Goal: Contribute content: Contribute content

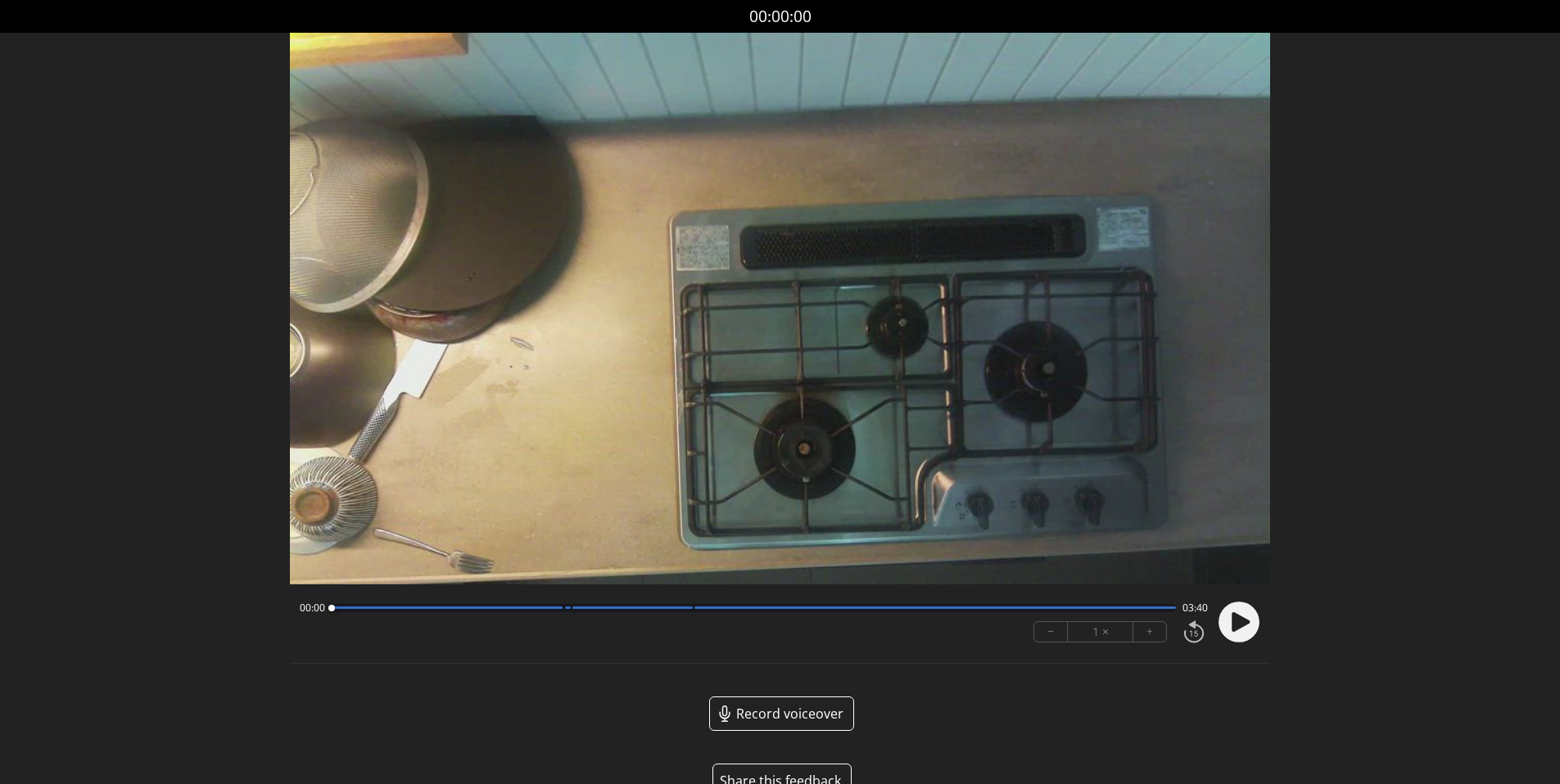
click at [1249, 621] on circle at bounding box center [1240, 622] width 41 height 41
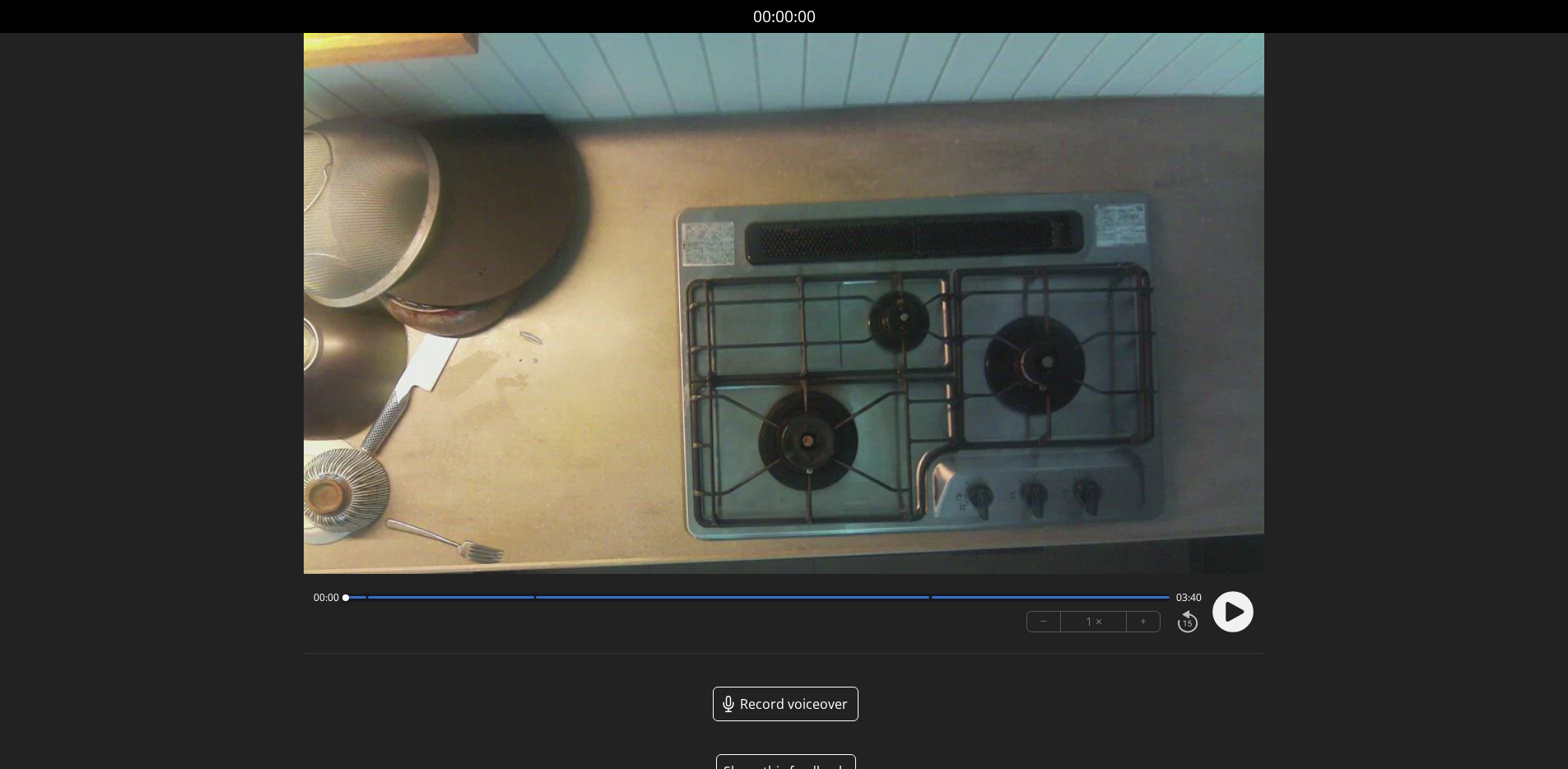
click at [1241, 619] on circle at bounding box center [1233, 612] width 41 height 41
click at [1242, 621] on circle at bounding box center [1233, 612] width 41 height 41
click at [1250, 619] on circle at bounding box center [1233, 612] width 41 height 41
click at [374, 599] on div at bounding box center [758, 597] width 825 height 8
click at [1231, 619] on circle at bounding box center [1233, 612] width 41 height 41
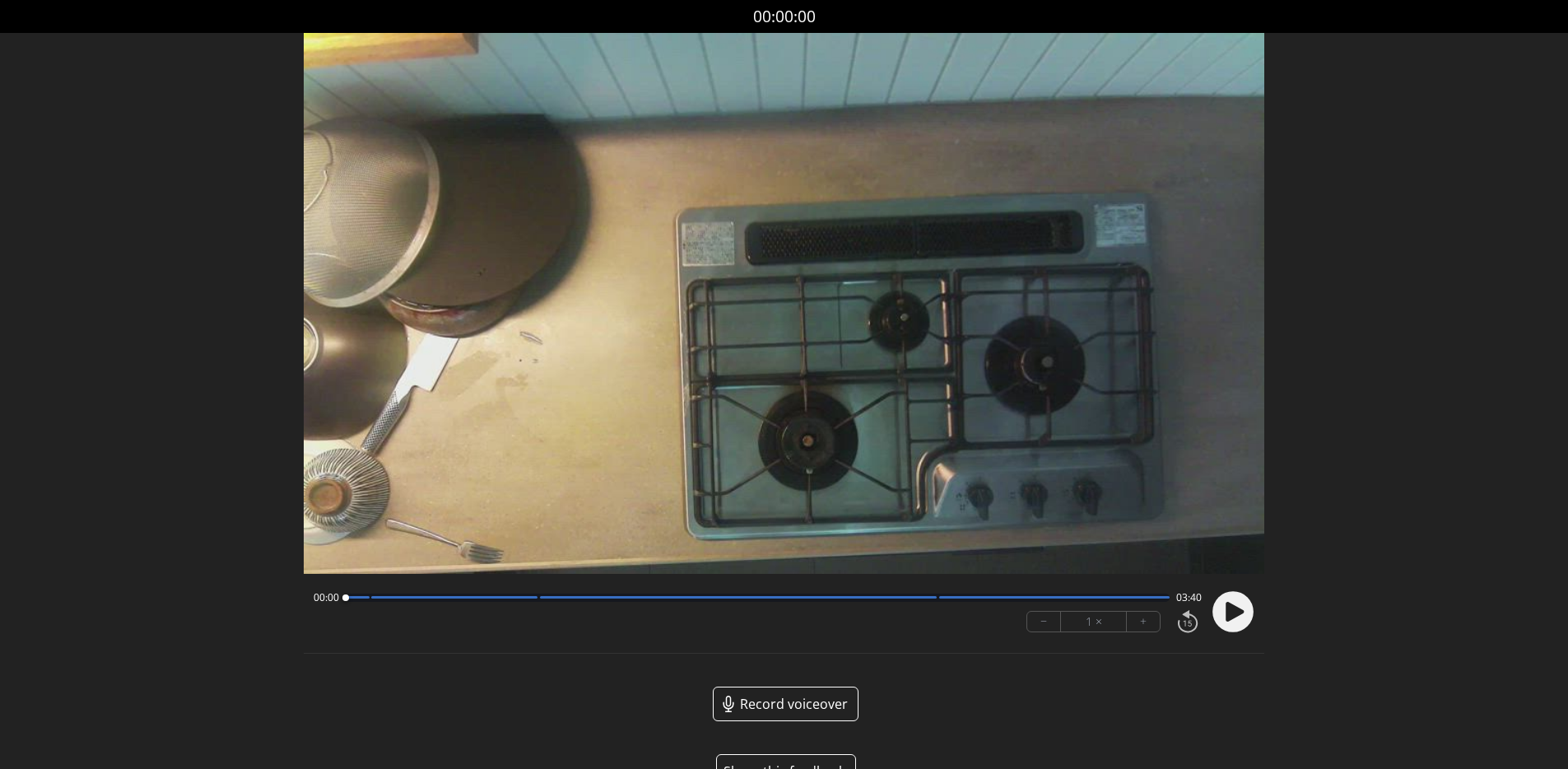
click at [1246, 614] on circle at bounding box center [1233, 612] width 41 height 41
click at [389, 600] on div at bounding box center [758, 597] width 825 height 8
click at [516, 602] on div "00:13 03:27" at bounding box center [757, 597] width 889 height 13
click at [525, 599] on div at bounding box center [758, 597] width 825 height 8
click at [1235, 613] on icon at bounding box center [1237, 612] width 4 height 18
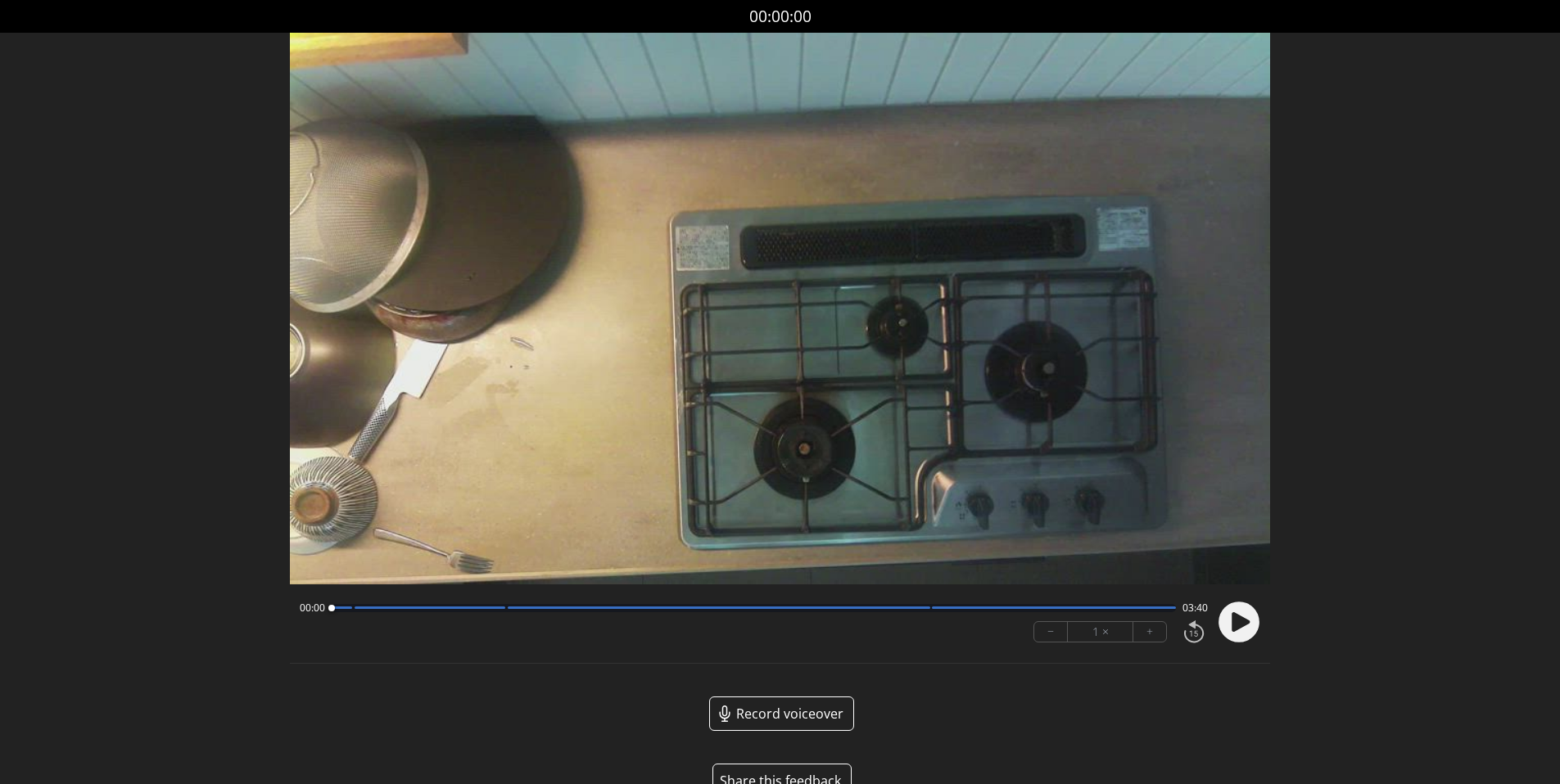
click at [1229, 628] on circle at bounding box center [1240, 622] width 41 height 41
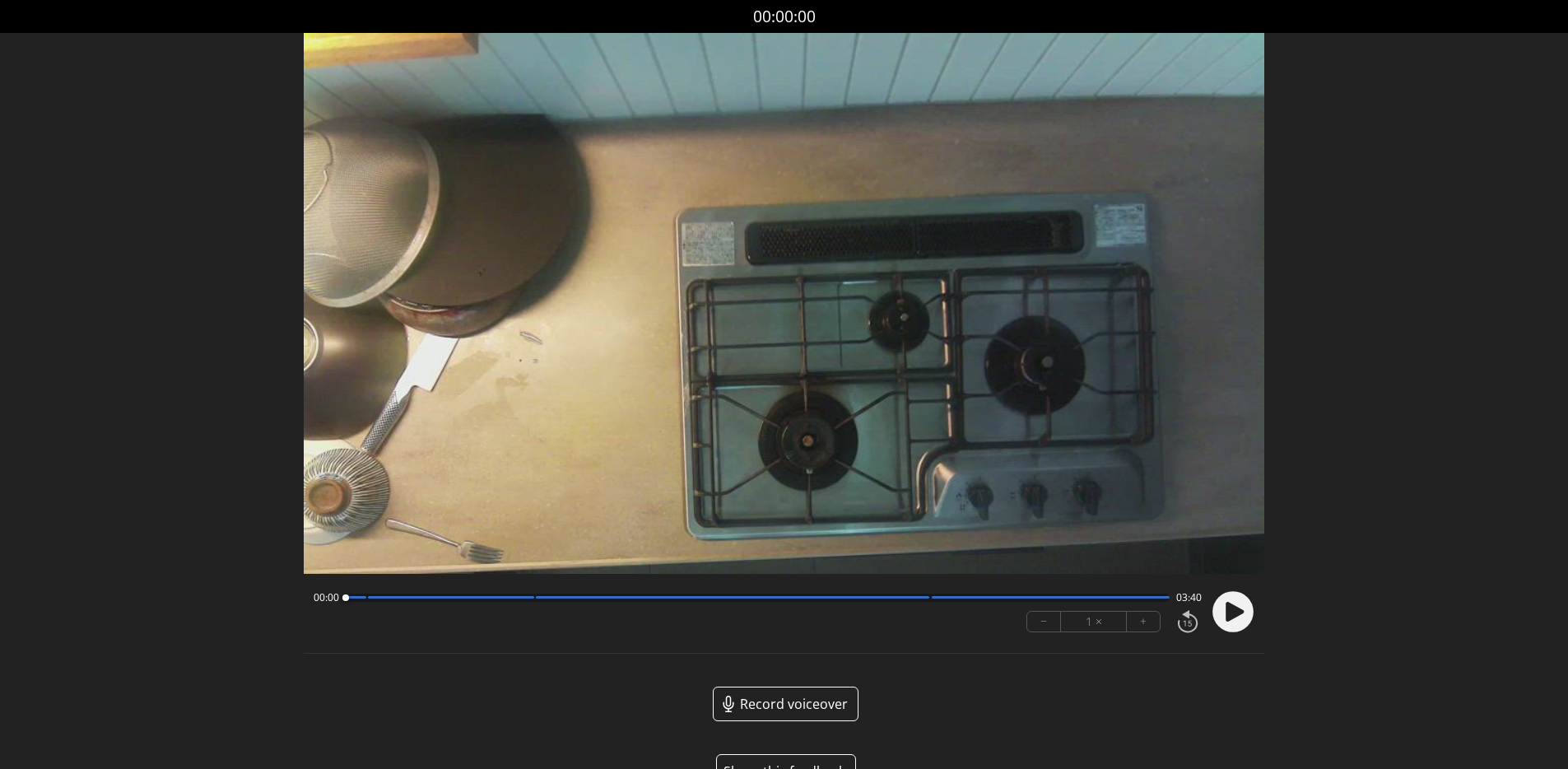
drag, startPoint x: 344, startPoint y: 588, endPoint x: 362, endPoint y: 597, distance: 20.1
click at [344, 589] on div at bounding box center [345, 598] width 23 height 23
click at [380, 599] on div at bounding box center [758, 597] width 825 height 8
click at [375, 597] on div at bounding box center [442, 597] width 147 height 3
click at [375, 597] on div at bounding box center [376, 597] width 7 height 7
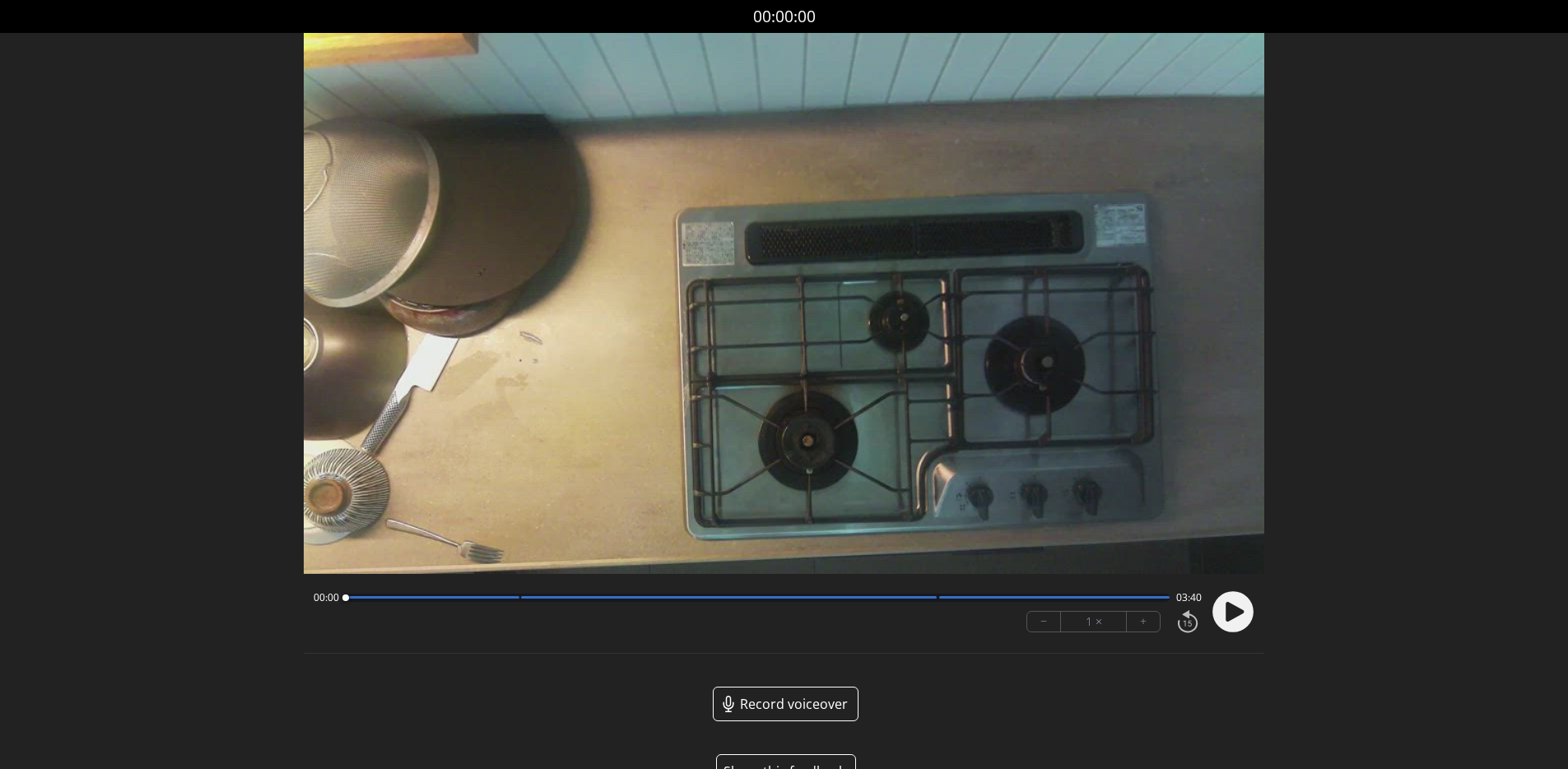
click at [438, 684] on div "Permission to record audio We need to use the microphone to record your voiceov…" at bounding box center [784, 424] width 961 height 782
click at [391, 602] on div "00:00 03:40" at bounding box center [757, 597] width 889 height 13
drag, startPoint x: 398, startPoint y: 604, endPoint x: 414, endPoint y: 601, distance: 16.3
click at [398, 604] on div "00:00 03:40" at bounding box center [757, 597] width 889 height 13
click at [418, 599] on div at bounding box center [758, 597] width 825 height 8
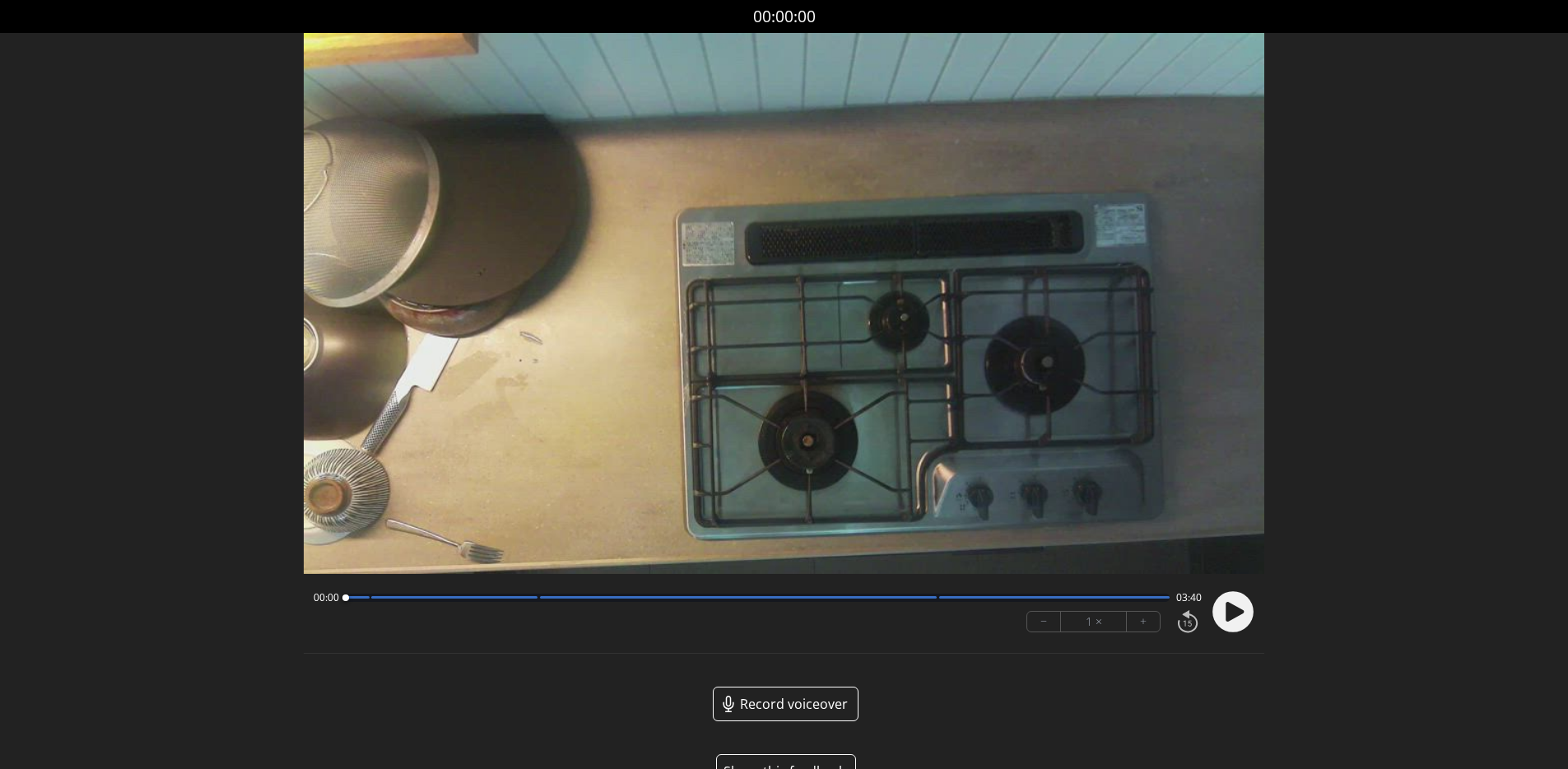
click at [384, 597] on div at bounding box center [454, 597] width 166 height 3
click at [384, 597] on div at bounding box center [384, 597] width 7 height 7
click at [568, 601] on div at bounding box center [758, 597] width 825 height 8
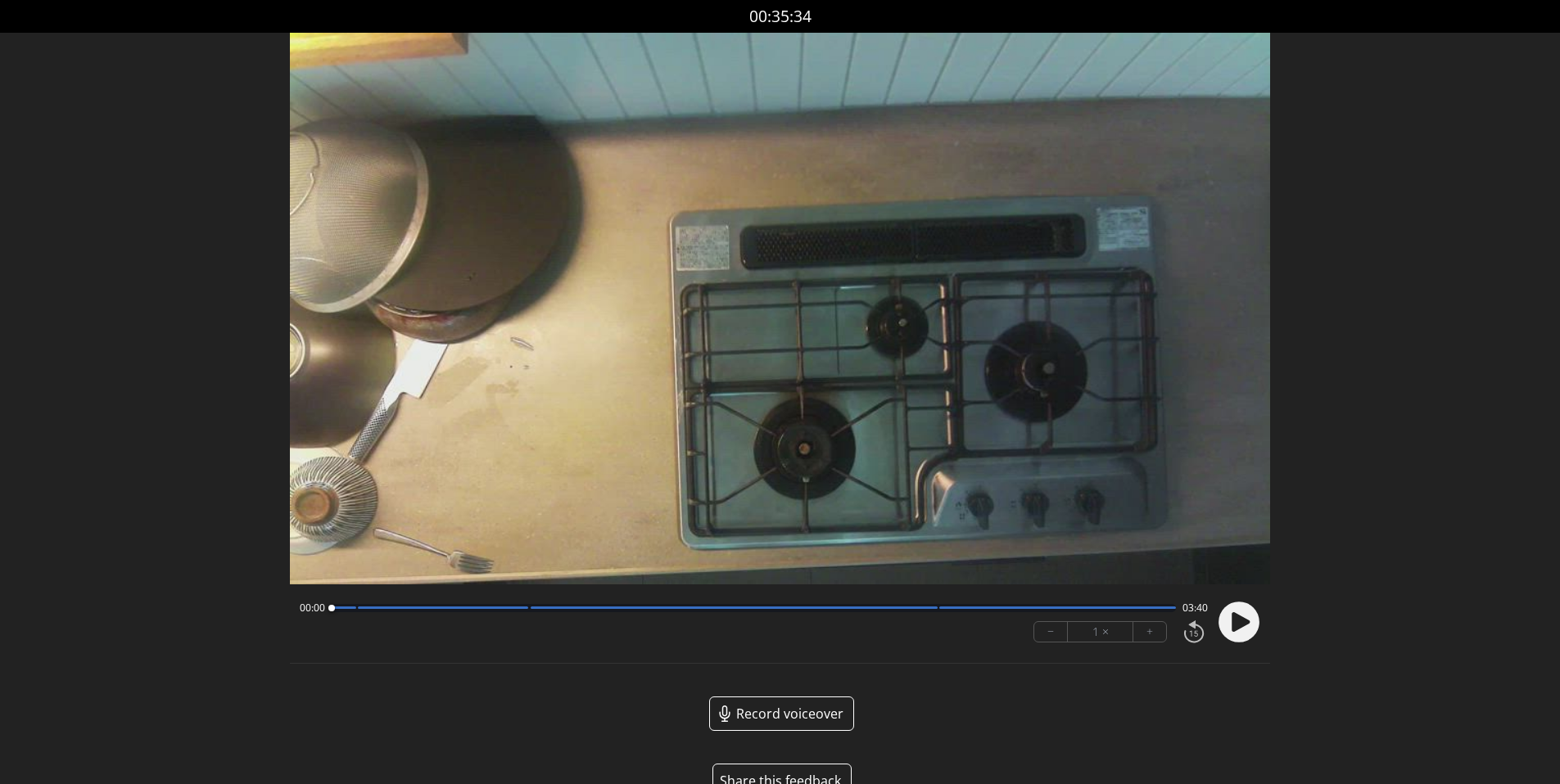
drag, startPoint x: 526, startPoint y: 610, endPoint x: 200, endPoint y: 617, distance: 326.1
click at [200, 617] on div "Discard Recording? You will not be able to recover this once discarded. Cancel …" at bounding box center [780, 412] width 1560 height 824
click at [1249, 627] on circle at bounding box center [1240, 622] width 41 height 41
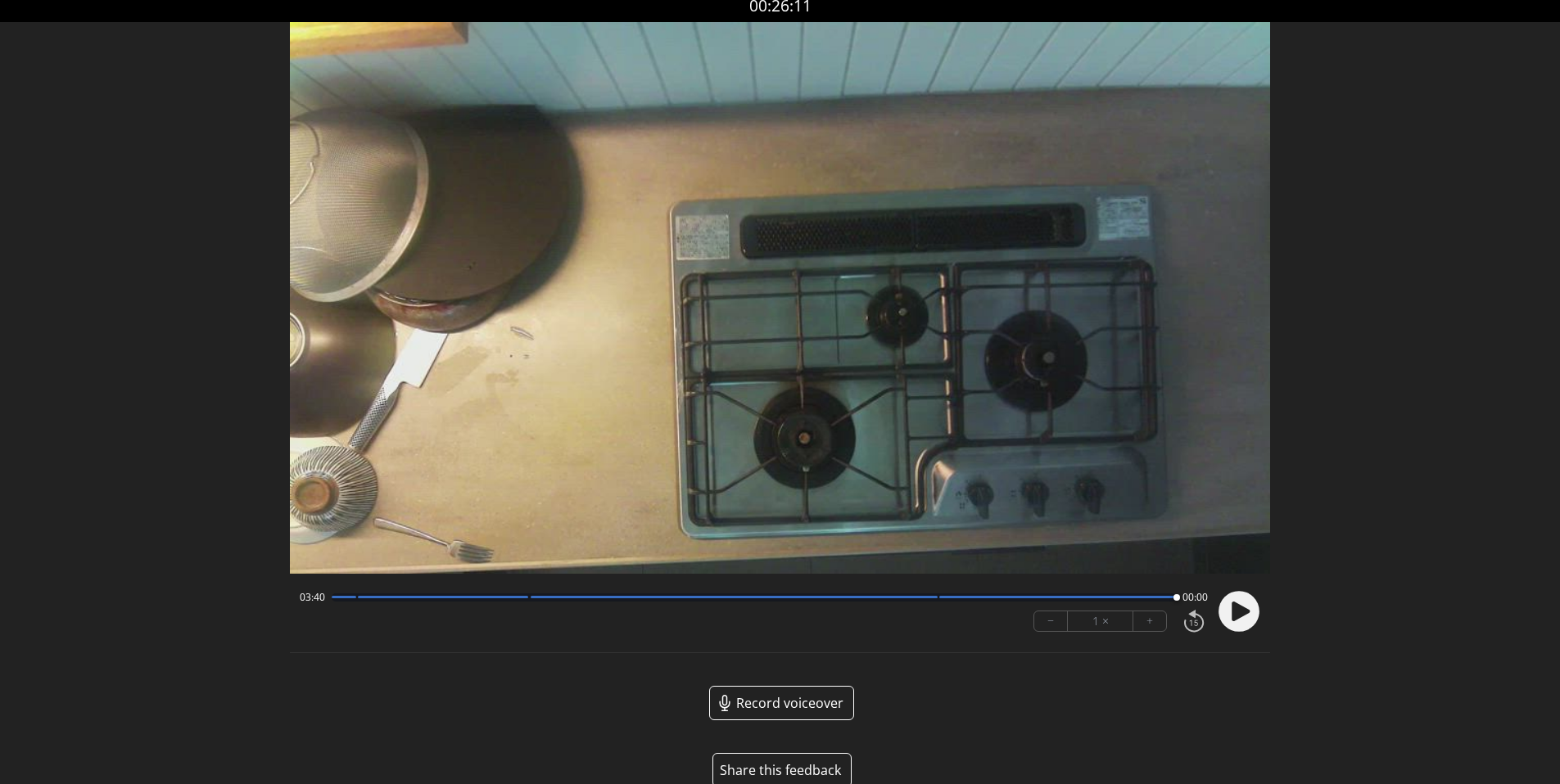
click at [1240, 613] on icon at bounding box center [1241, 610] width 18 height 20
click at [1248, 621] on circle at bounding box center [1240, 611] width 41 height 41
click at [383, 599] on div at bounding box center [754, 598] width 845 height 8
drag, startPoint x: 1233, startPoint y: 612, endPoint x: 1241, endPoint y: 611, distance: 8.1
click at [1241, 611] on icon at bounding box center [1240, 611] width 43 height 43
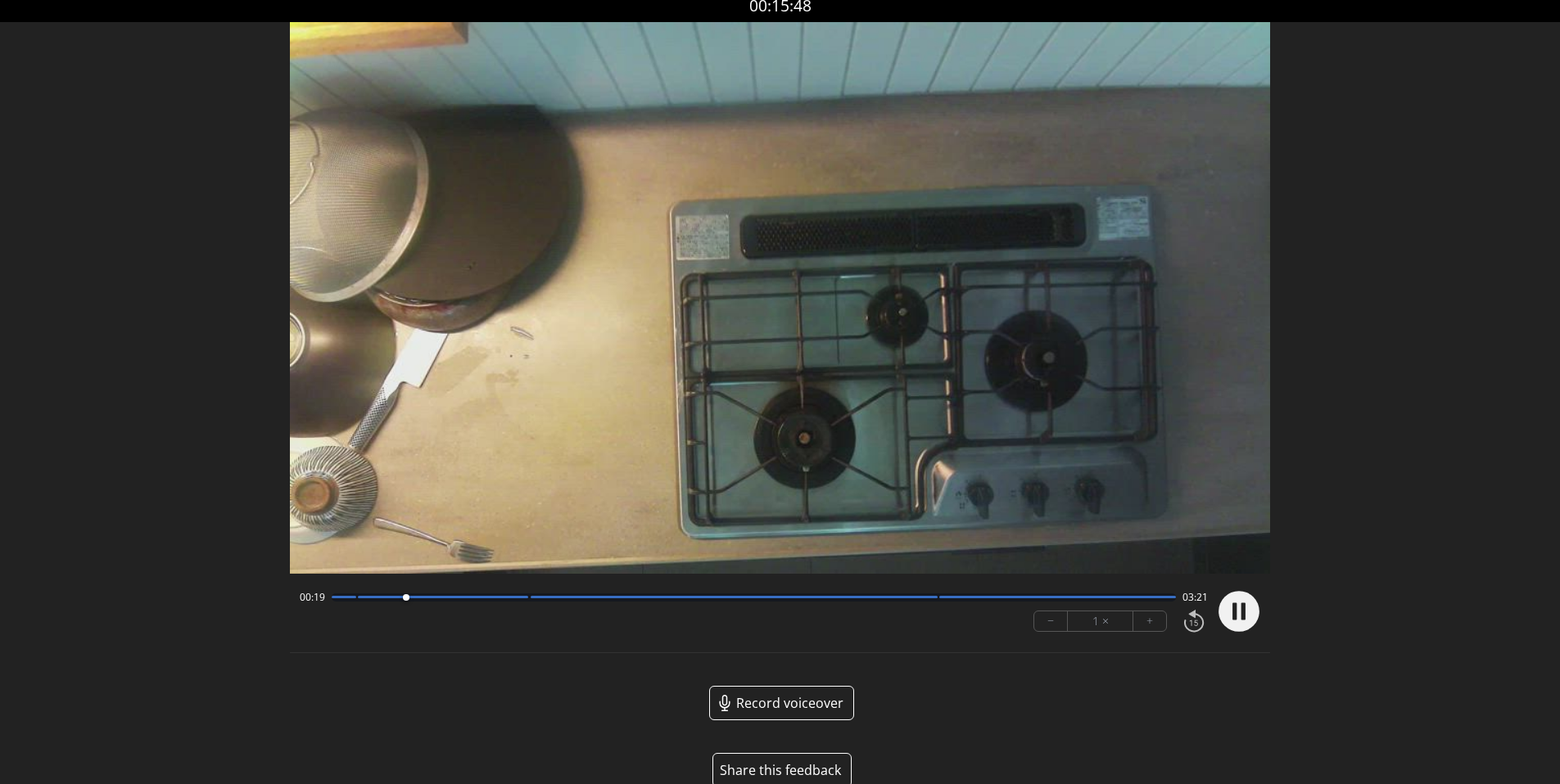
click at [1233, 614] on icon at bounding box center [1235, 611] width 4 height 18
click at [712, 374] on video at bounding box center [780, 298] width 981 height 552
click at [1246, 614] on circle at bounding box center [1240, 611] width 41 height 41
click at [1397, 335] on div "Discard Recording? You will not be able to recover this once discarded. Cancel …" at bounding box center [780, 401] width 1560 height 824
drag, startPoint x: 434, startPoint y: 597, endPoint x: 332, endPoint y: 513, distance: 132.1
